Goal: Transaction & Acquisition: Obtain resource

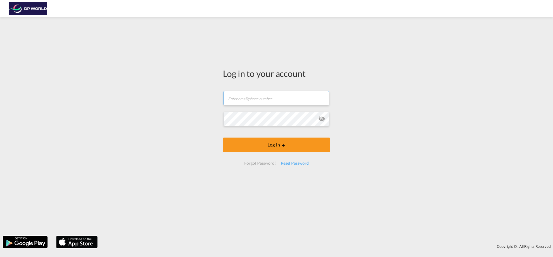
type input "[EMAIL_ADDRESS][PERSON_NAME][DOMAIN_NAME]"
click at [267, 151] on button "Log In" at bounding box center [276, 145] width 107 height 14
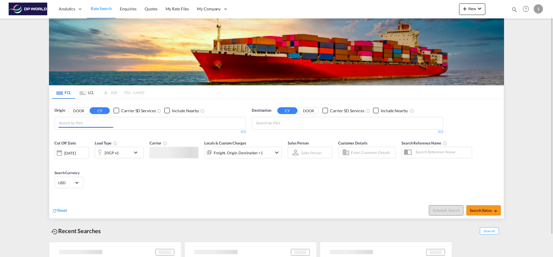
click at [113, 124] on input "Chips input." at bounding box center [86, 123] width 55 height 9
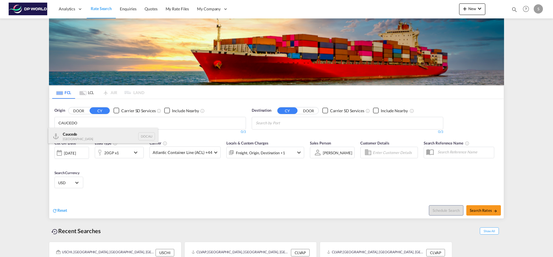
type input "CAUCEDO"
click at [108, 132] on div "Caucedo [GEOGRAPHIC_DATA] DOCAU" at bounding box center [103, 136] width 110 height 17
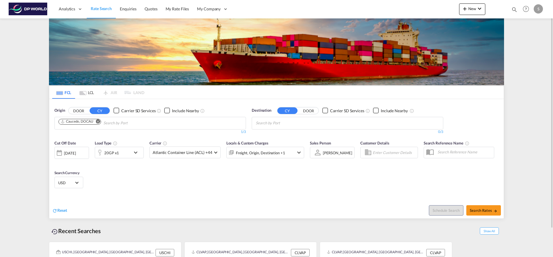
click at [295, 125] on input "Chips input." at bounding box center [283, 123] width 55 height 9
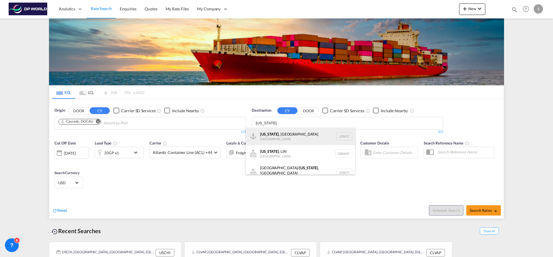
type input "[US_STATE]"
click at [300, 136] on div "[US_STATE] , [GEOGRAPHIC_DATA] [GEOGRAPHIC_DATA] USNYC" at bounding box center [301, 136] width 110 height 17
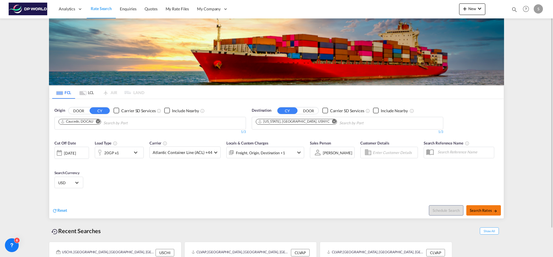
click at [493, 211] on span "Search Rates" at bounding box center [484, 210] width 28 height 5
type input "DOCAU to USNYC / [DATE]"
